Goal: Complete application form: Complete application form

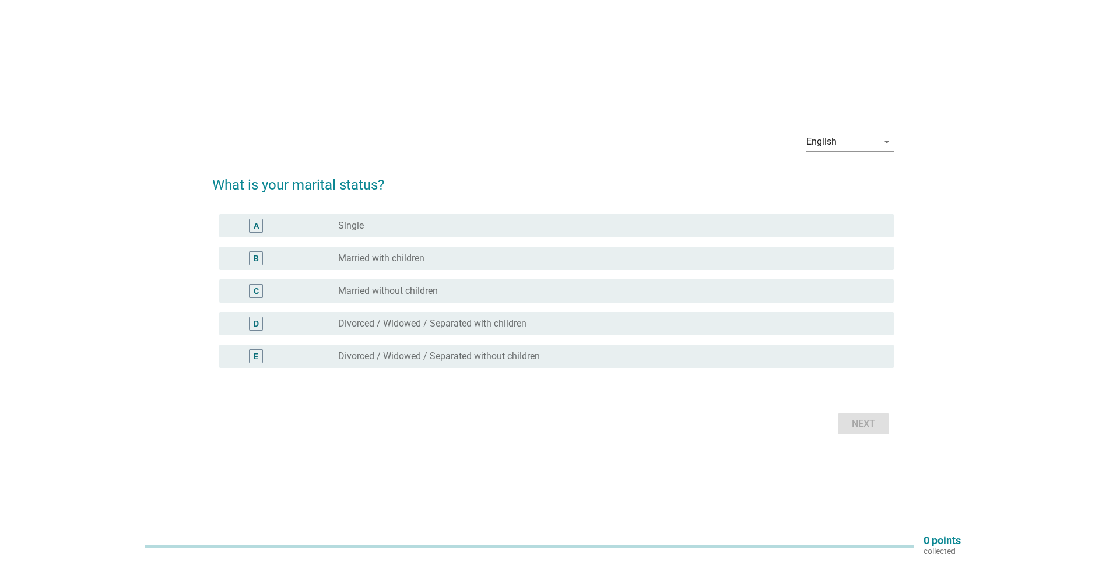
click at [480, 256] on div "radio_button_unchecked Married with children" at bounding box center [606, 258] width 537 height 12
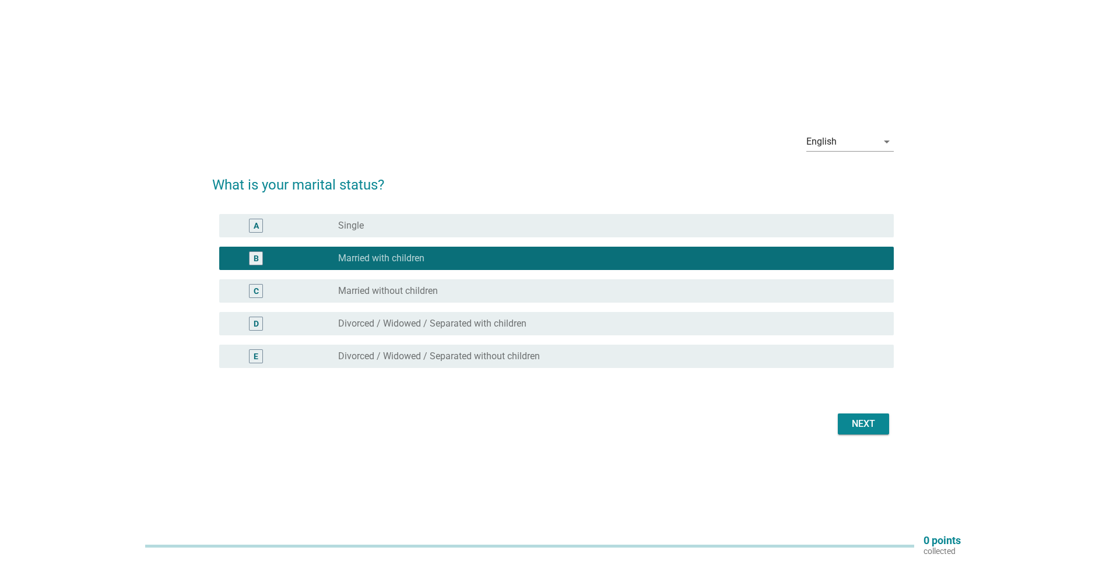
click at [860, 422] on div "Next" at bounding box center [863, 424] width 33 height 14
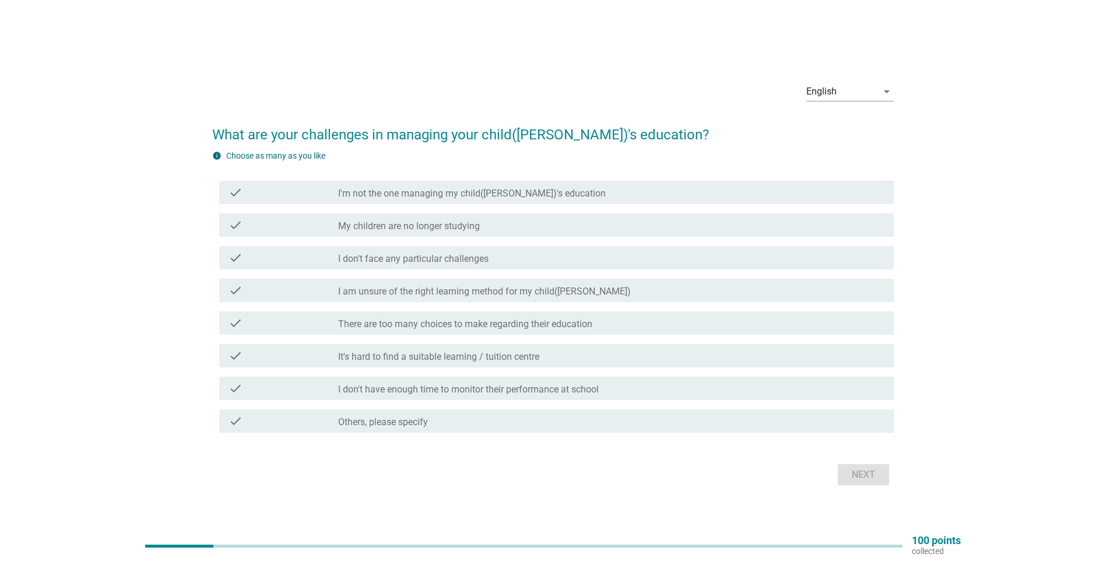
click at [454, 258] on label "I don't face any particular challenges" at bounding box center [413, 259] width 150 height 12
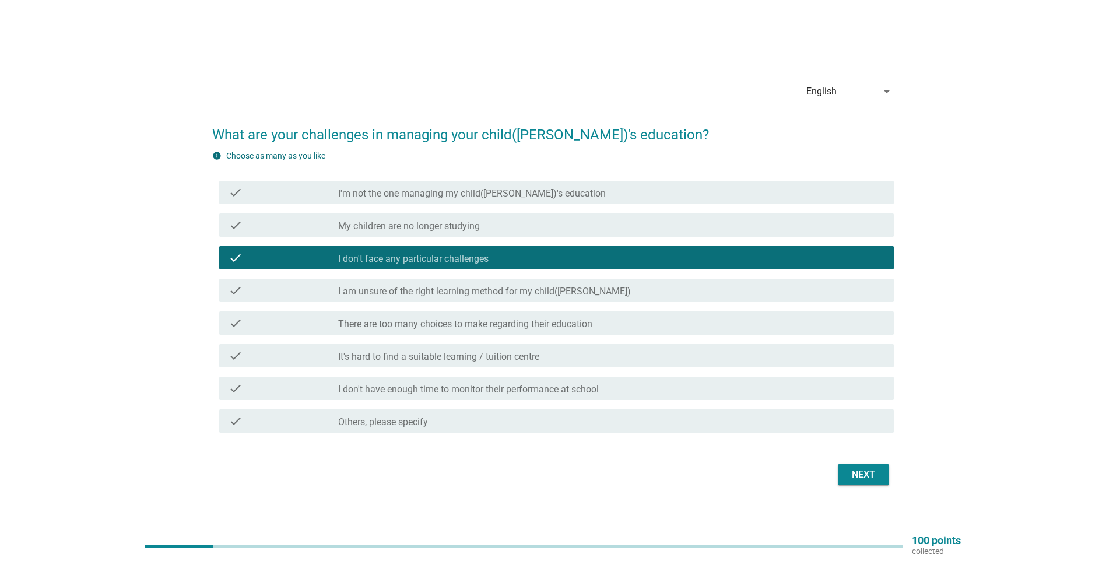
click at [848, 466] on button "Next" at bounding box center [863, 474] width 51 height 21
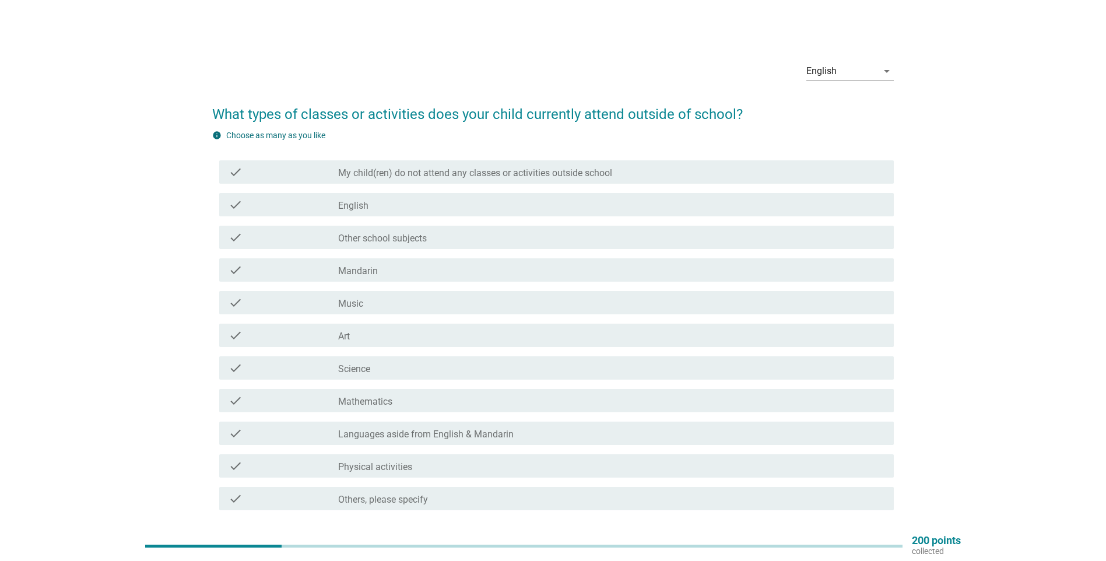
click at [448, 301] on div "check_box_outline_blank Music" at bounding box center [611, 303] width 546 height 14
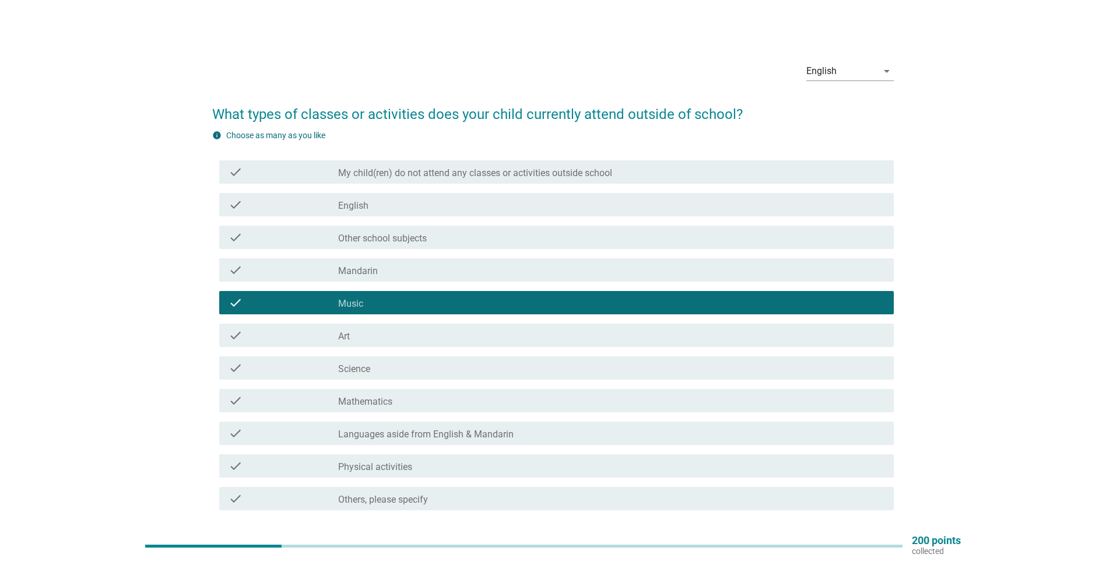
scroll to position [88, 0]
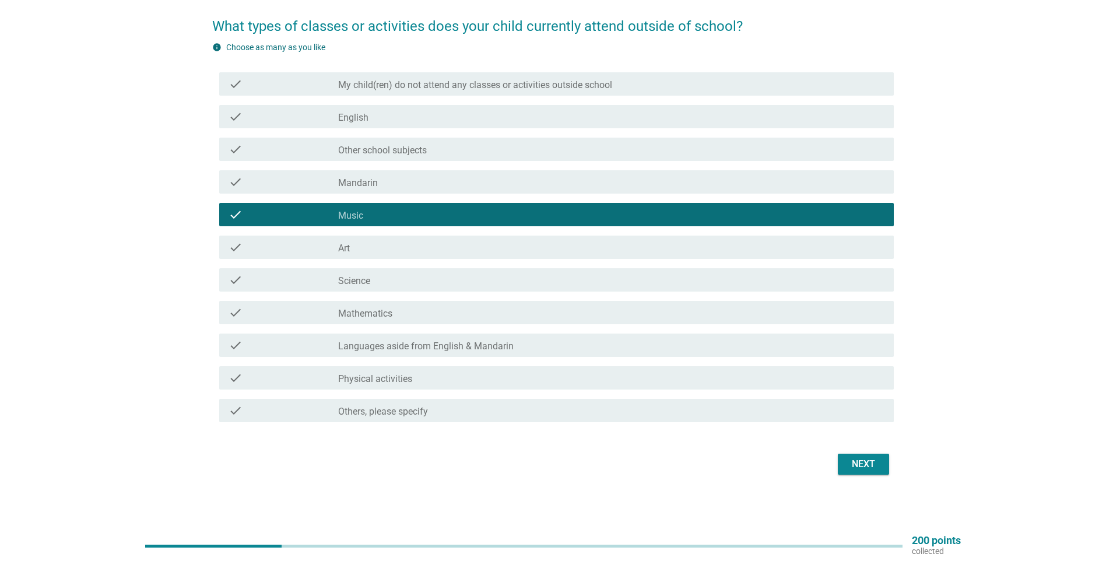
click at [867, 455] on button "Next" at bounding box center [863, 464] width 51 height 21
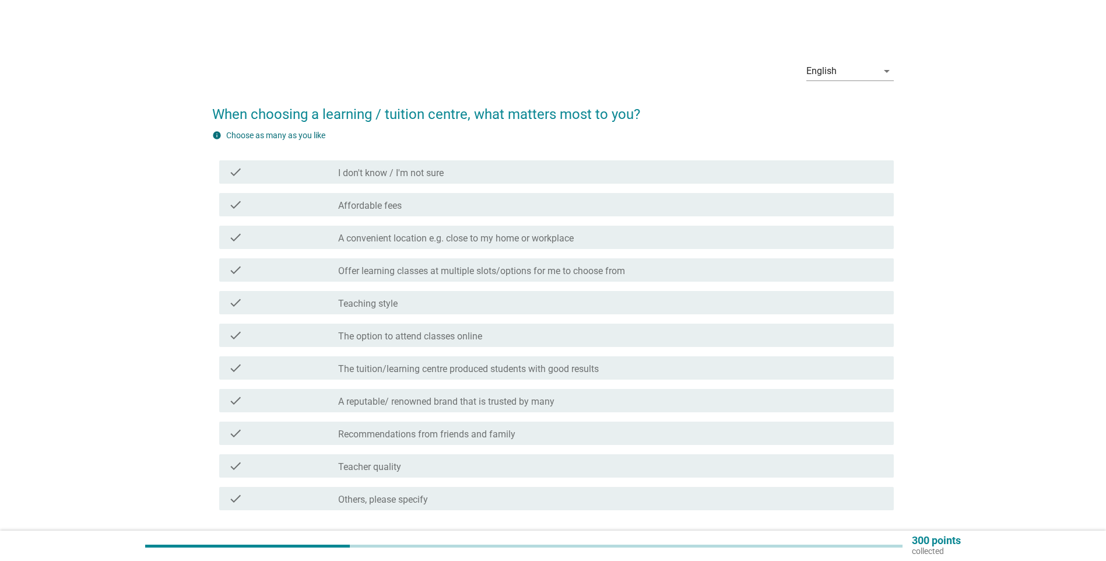
click at [378, 235] on label "A convenient location e.g. close to my home or workplace" at bounding box center [456, 239] width 236 height 12
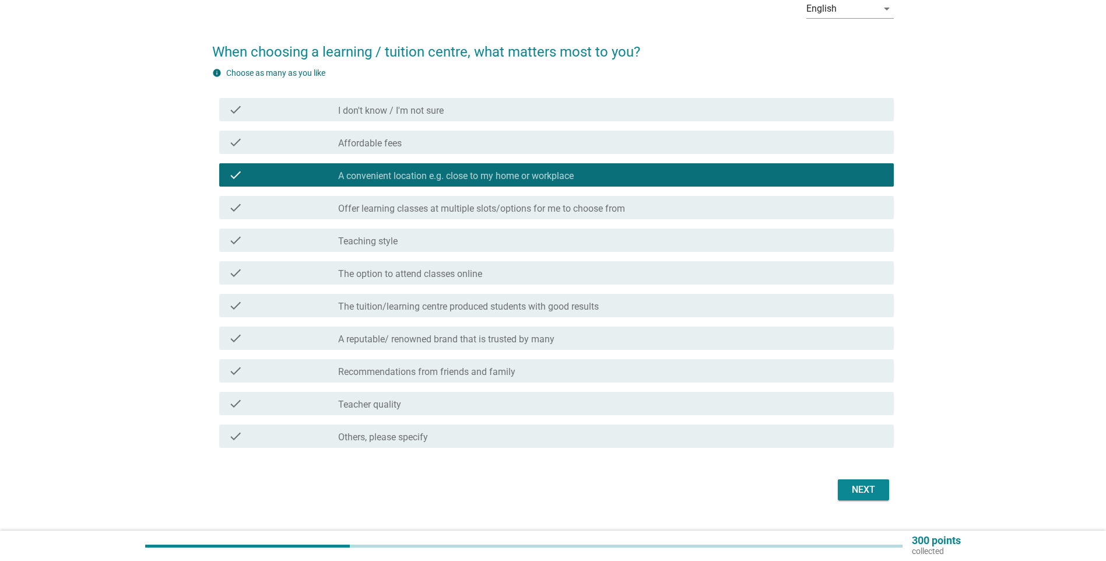
scroll to position [88, 0]
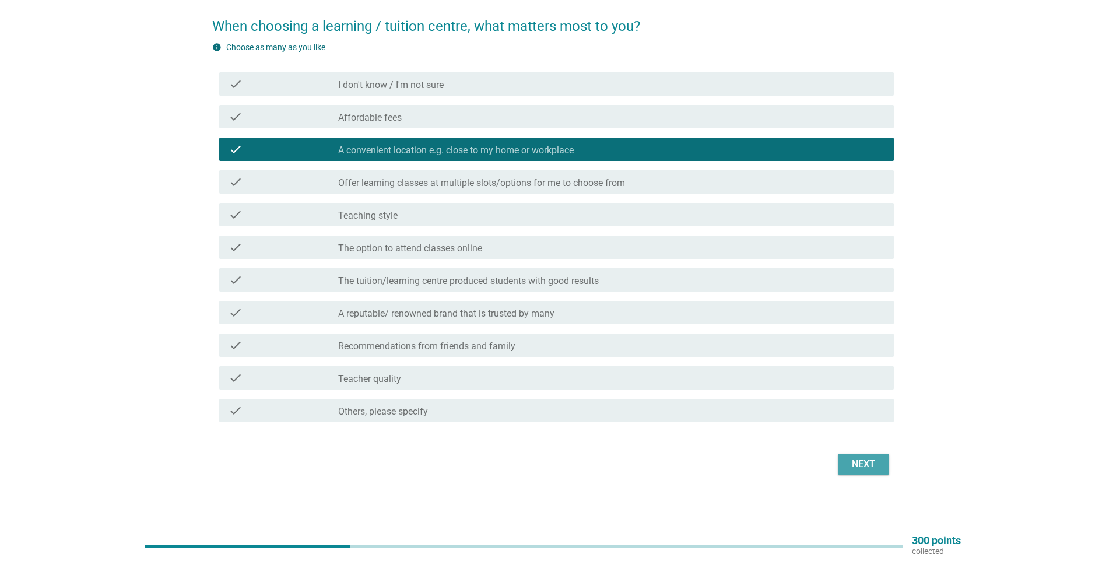
click at [862, 459] on div "Next" at bounding box center [863, 464] width 33 height 14
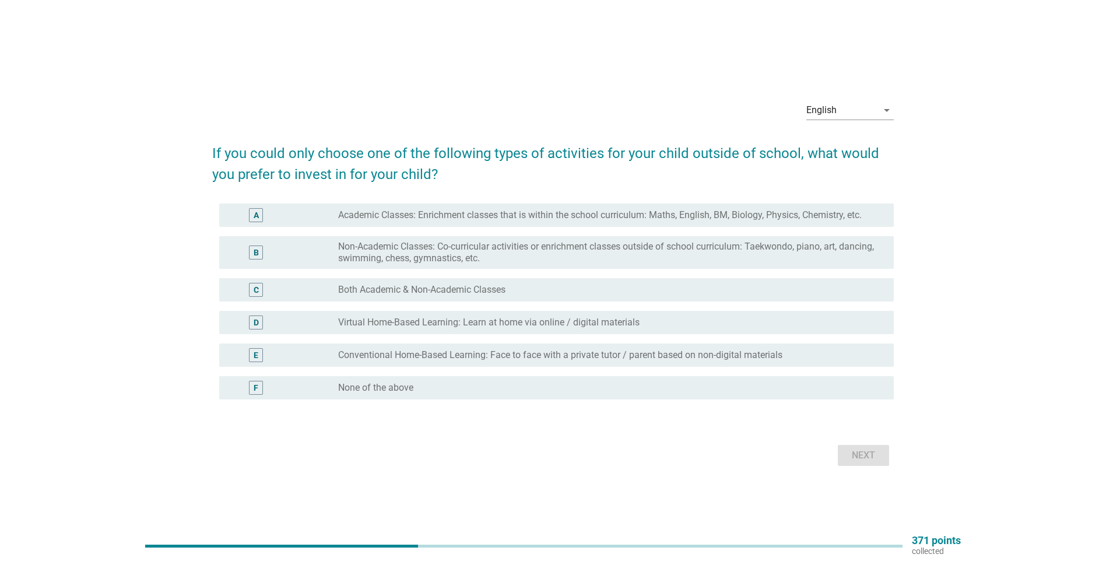
click at [479, 280] on div "C radio_button_unchecked Both Academic & Non-Academic Classes" at bounding box center [556, 289] width 675 height 23
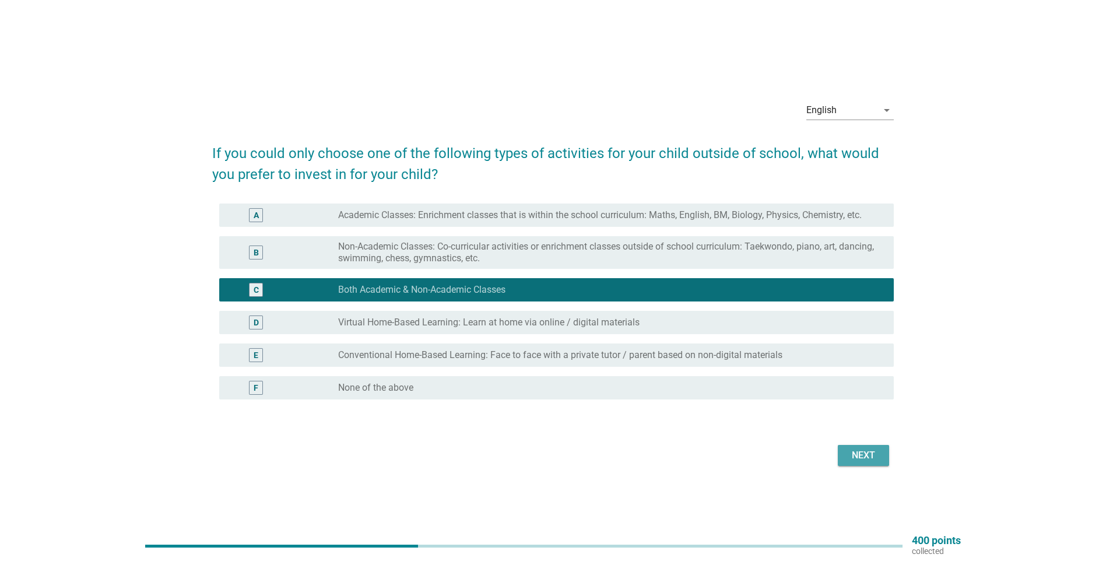
click at [847, 452] on div "Next" at bounding box center [863, 455] width 33 height 14
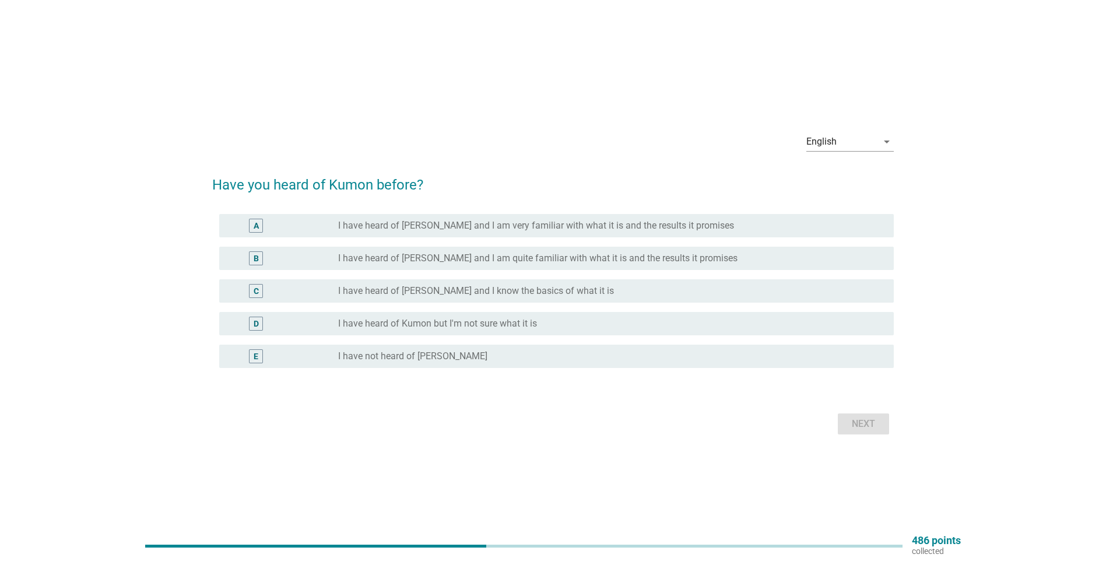
click at [456, 345] on div "E radio_button_unchecked I have not heard of [PERSON_NAME]" at bounding box center [556, 356] width 675 height 23
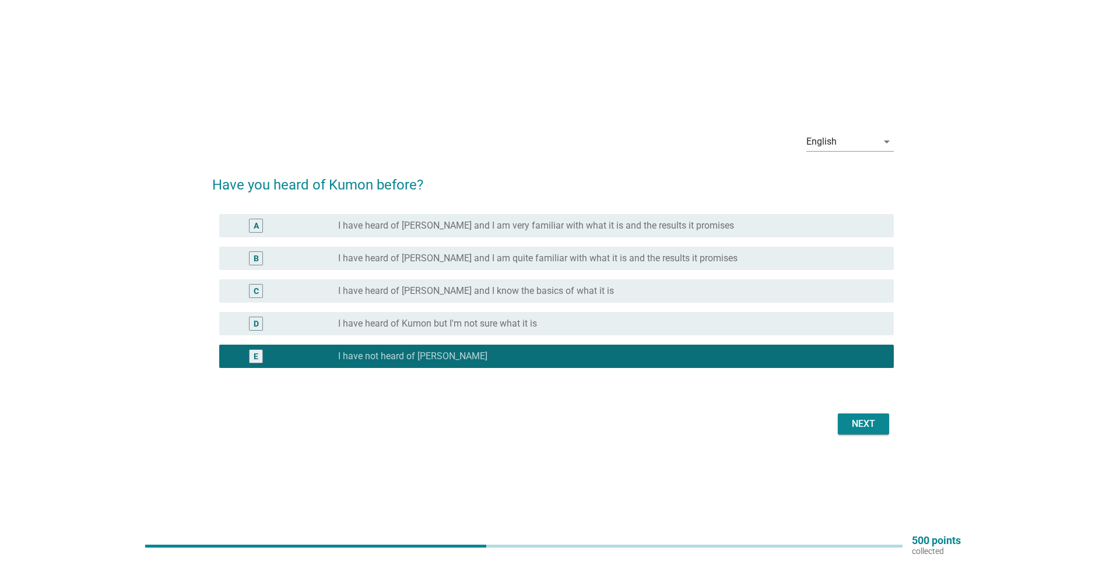
click at [881, 433] on button "Next" at bounding box center [863, 423] width 51 height 21
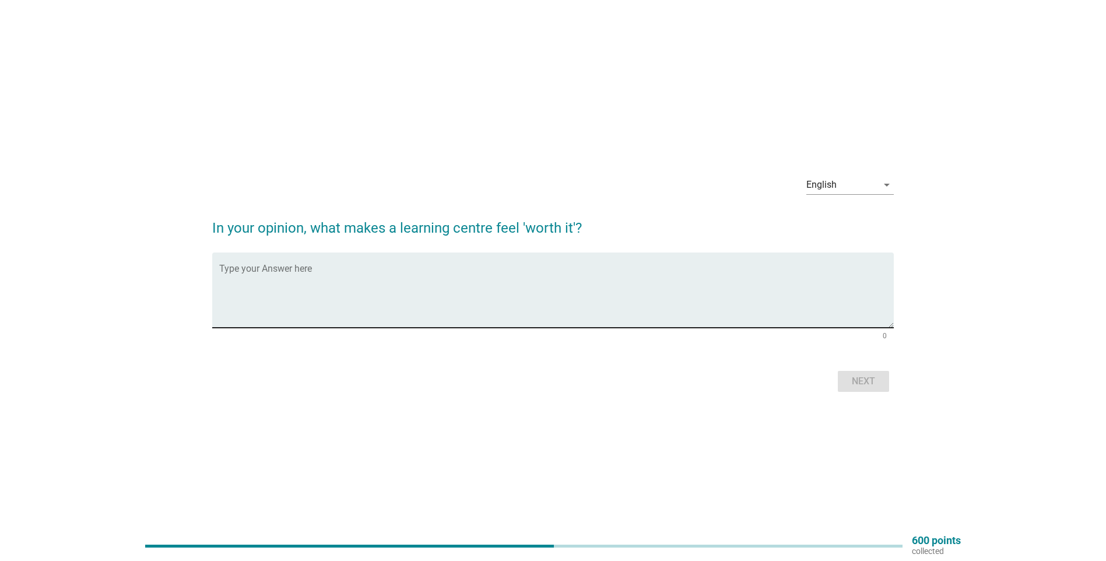
click at [553, 304] on textarea "Type your Answer here" at bounding box center [556, 296] width 675 height 61
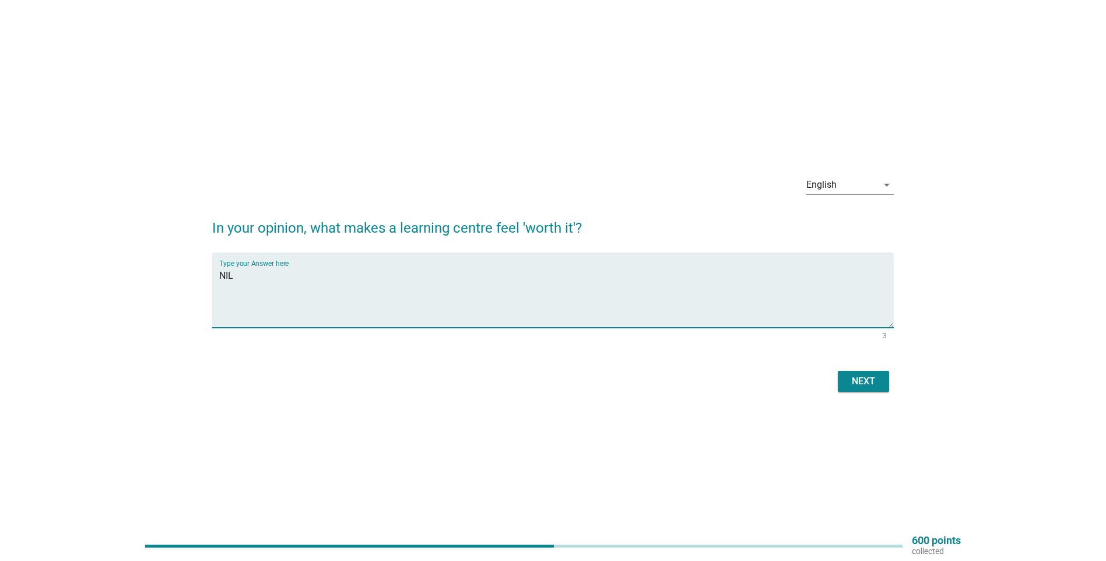
type textarea "NIL"
click at [890, 380] on div "Next" at bounding box center [553, 381] width 682 height 28
click at [882, 381] on button "Next" at bounding box center [863, 381] width 51 height 21
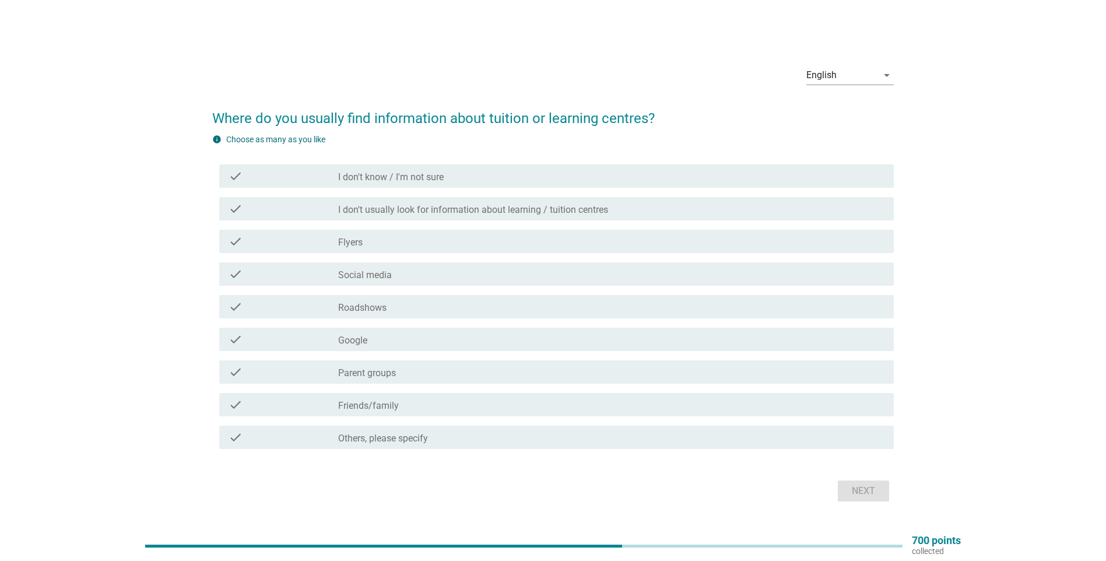
click at [482, 249] on div "check check_box_outline_blank Flyers" at bounding box center [556, 241] width 675 height 23
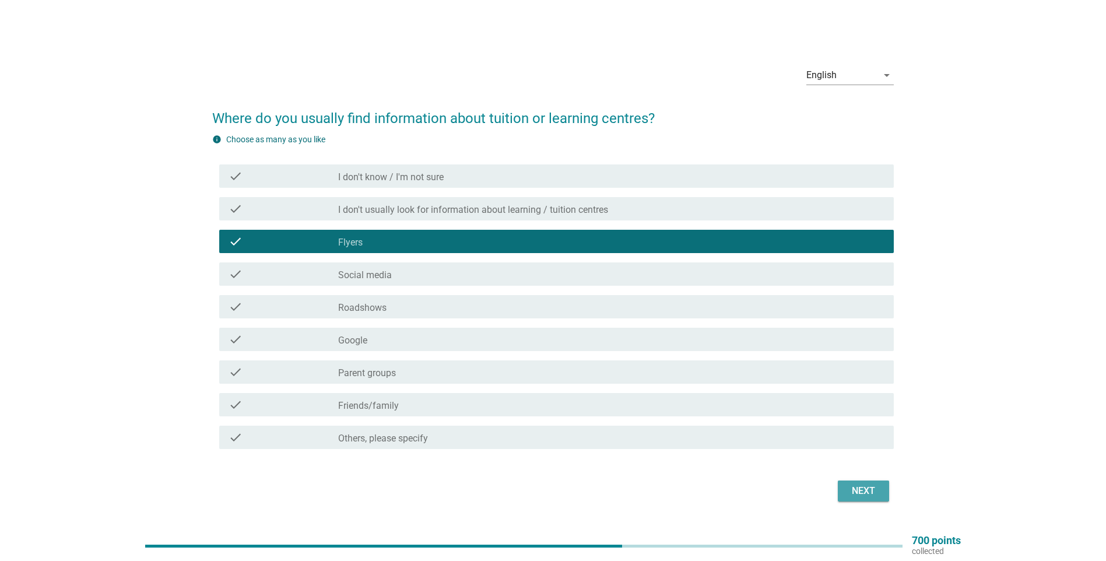
click at [857, 494] on div "Next" at bounding box center [863, 491] width 33 height 14
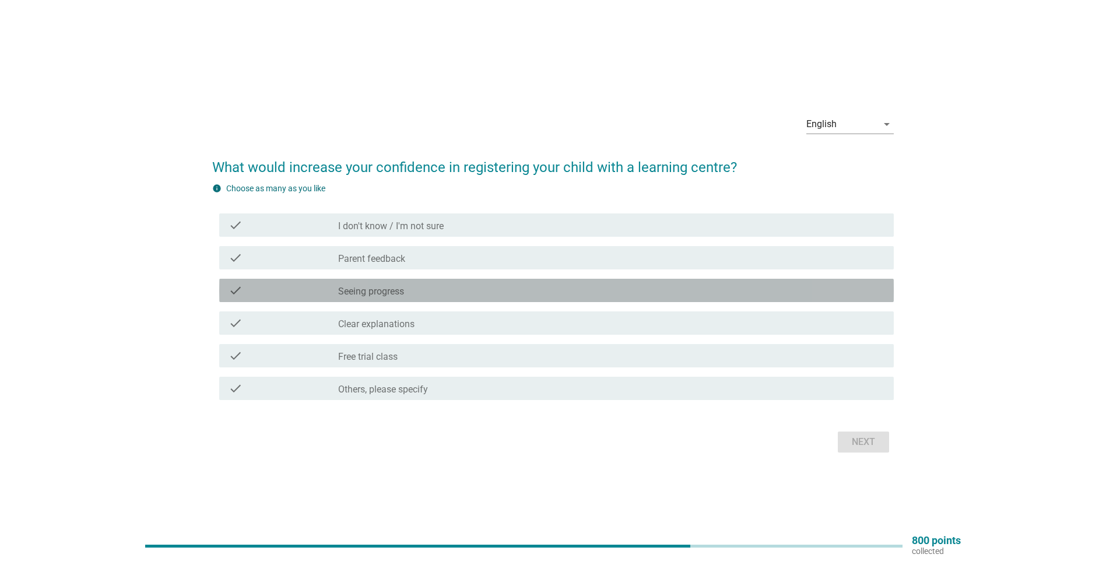
click at [398, 294] on label "Seeing progress" at bounding box center [371, 292] width 66 height 12
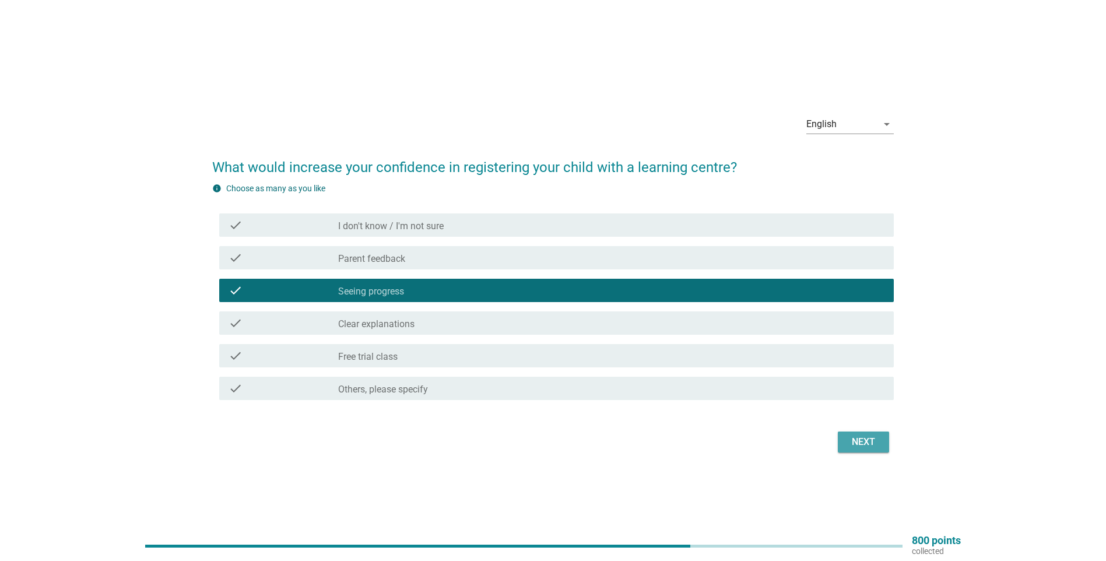
click at [856, 445] on div "Next" at bounding box center [863, 442] width 33 height 14
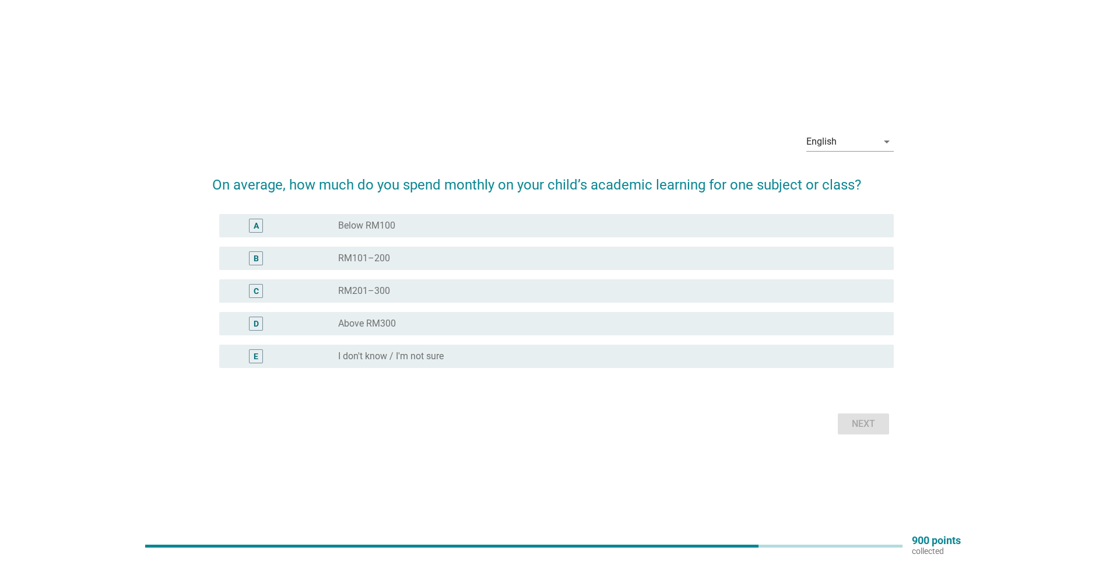
click at [407, 274] on div "B radio_button_unchecked RM101–200" at bounding box center [553, 258] width 682 height 33
click at [872, 419] on div "Next" at bounding box center [553, 424] width 682 height 28
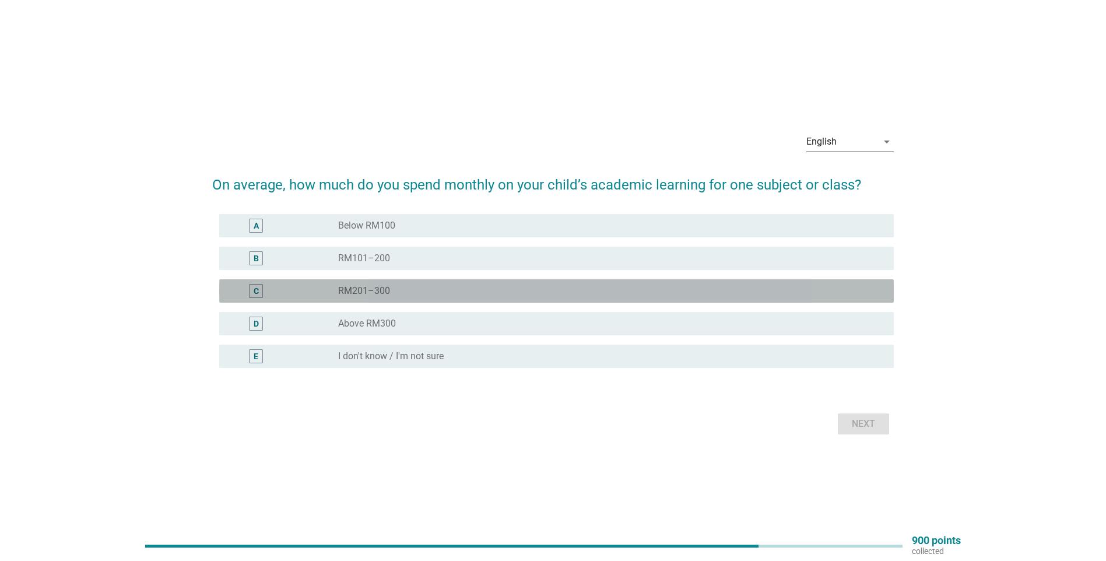
click at [351, 294] on label "RM201–300" at bounding box center [364, 291] width 52 height 12
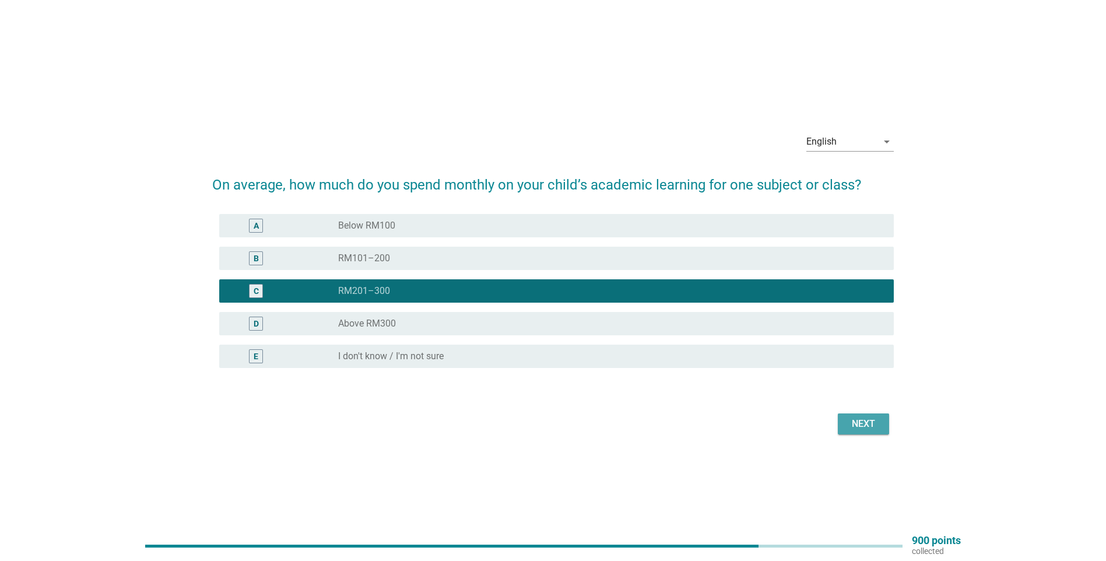
click at [883, 422] on button "Next" at bounding box center [863, 423] width 51 height 21
